Goal: Check status: Check status

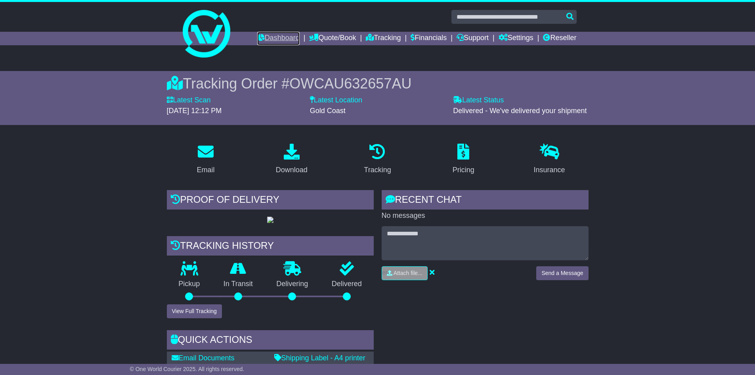
click at [266, 39] on link "Dashboard" at bounding box center [278, 38] width 42 height 13
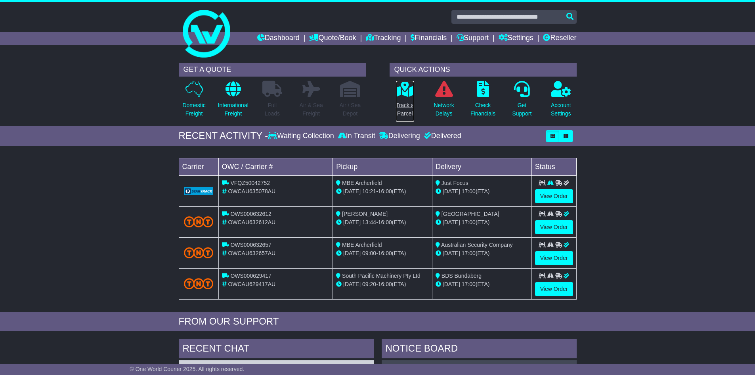
click at [413, 111] on p "Track a Parcel" at bounding box center [405, 109] width 18 height 17
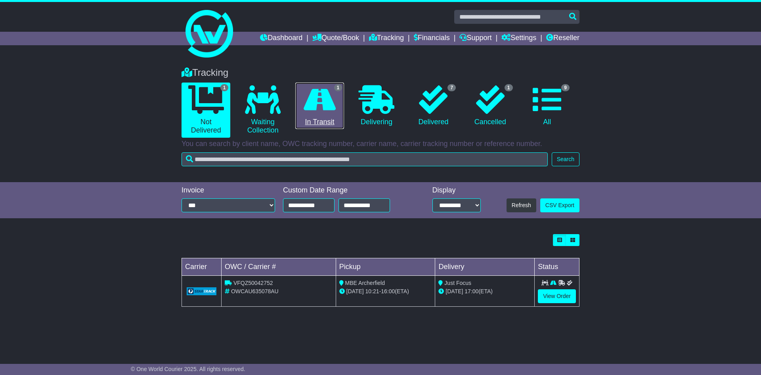
click at [314, 99] on icon at bounding box center [320, 99] width 32 height 29
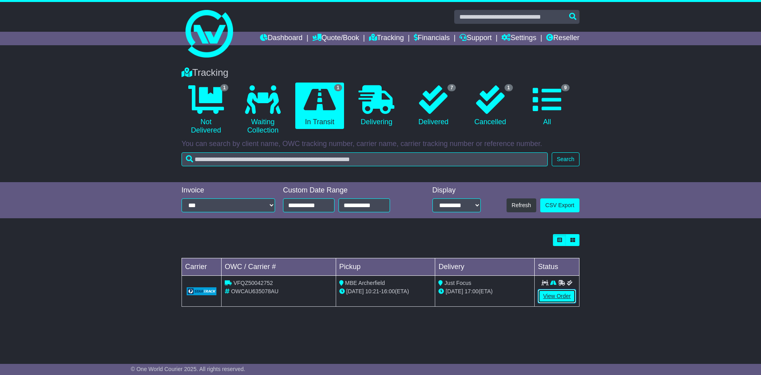
click at [546, 295] on link "View Order" at bounding box center [557, 296] width 38 height 14
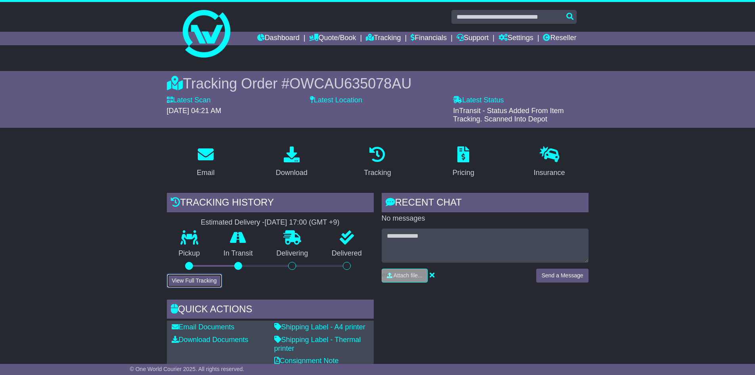
click at [196, 276] on button "View Full Tracking" at bounding box center [194, 281] width 55 height 14
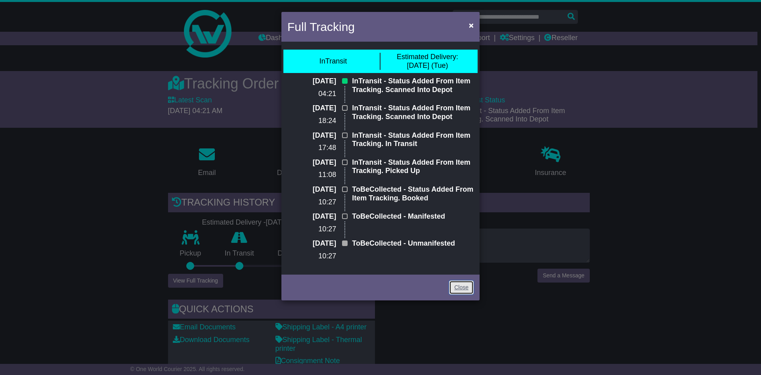
click at [457, 288] on link "Close" at bounding box center [461, 287] width 25 height 14
